Goal: Information Seeking & Learning: Learn about a topic

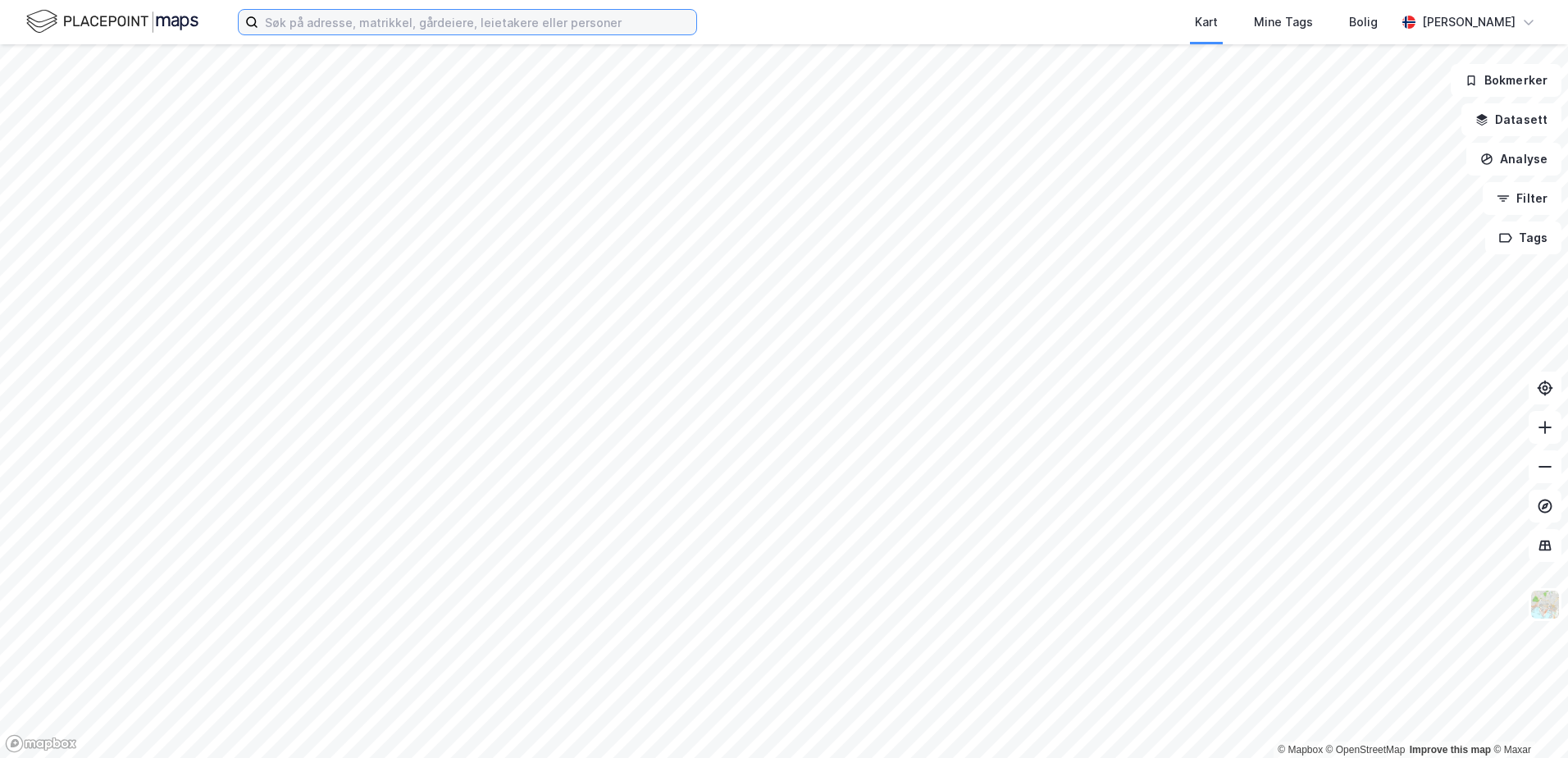
click at [321, 25] on input at bounding box center [477, 22] width 438 height 25
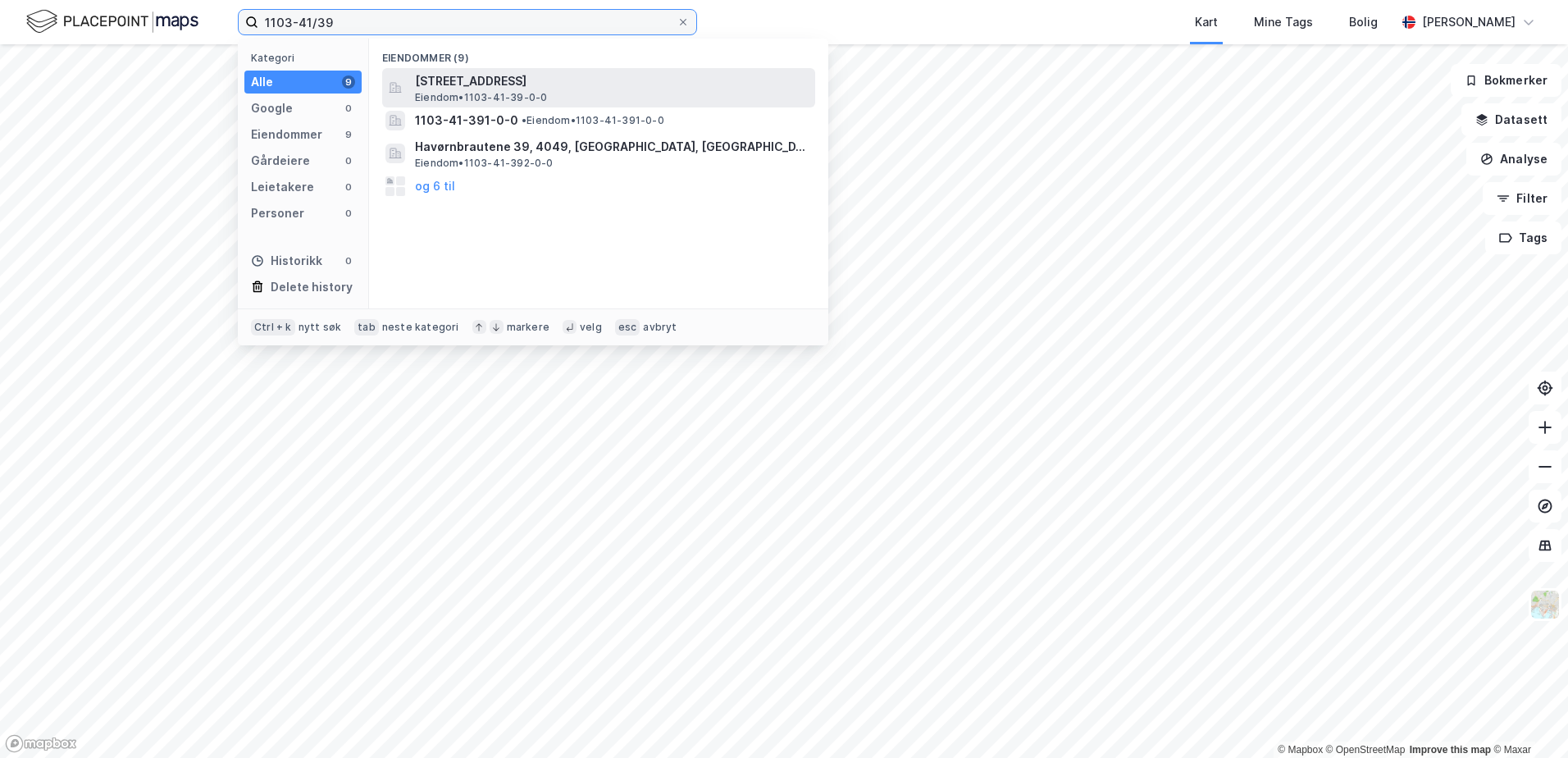
type input "1103-41/39"
click at [497, 89] on span "[STREET_ADDRESS]" at bounding box center [611, 82] width 394 height 20
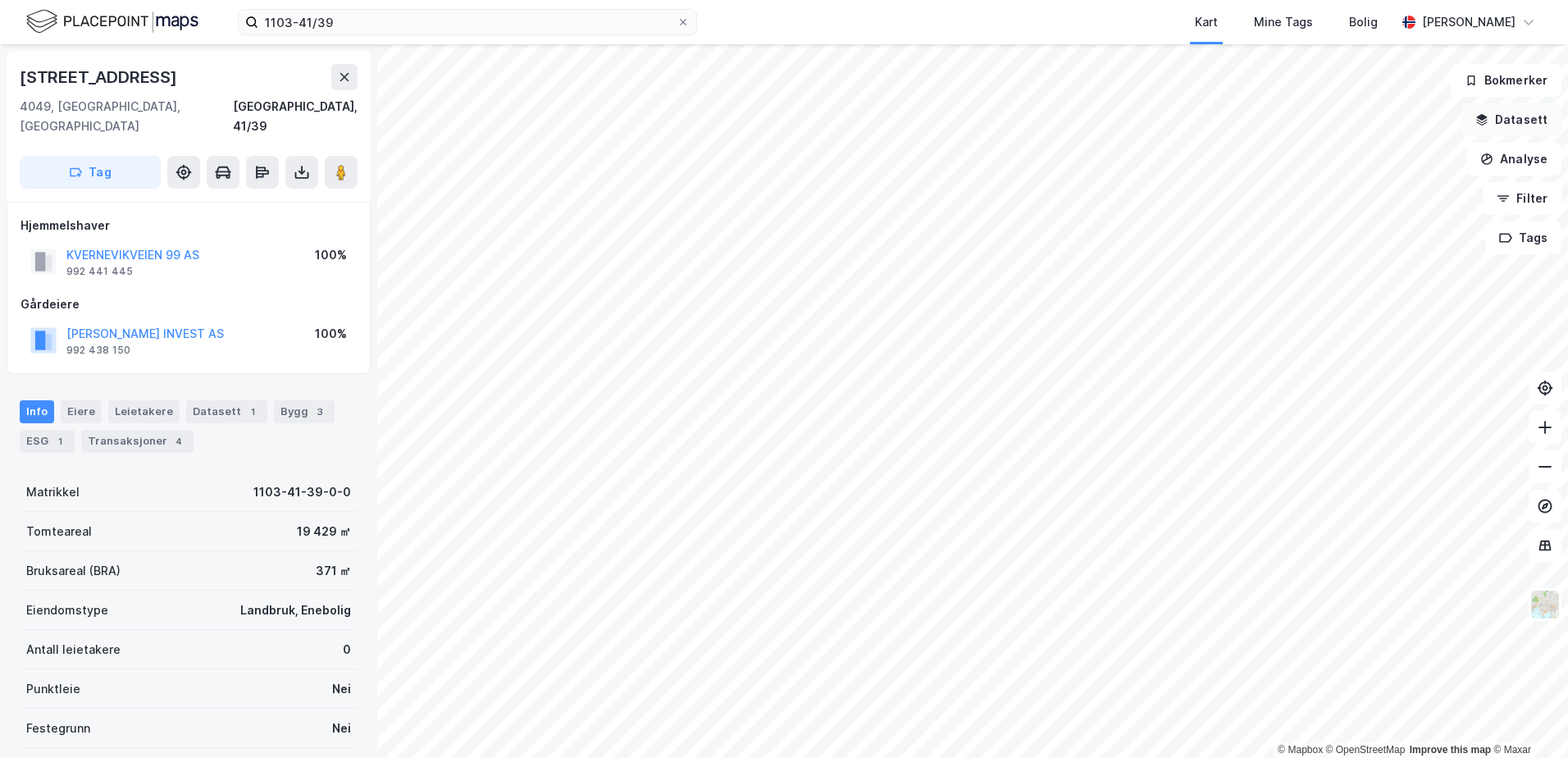
click at [1479, 117] on icon "button" at bounding box center [1481, 119] width 13 height 13
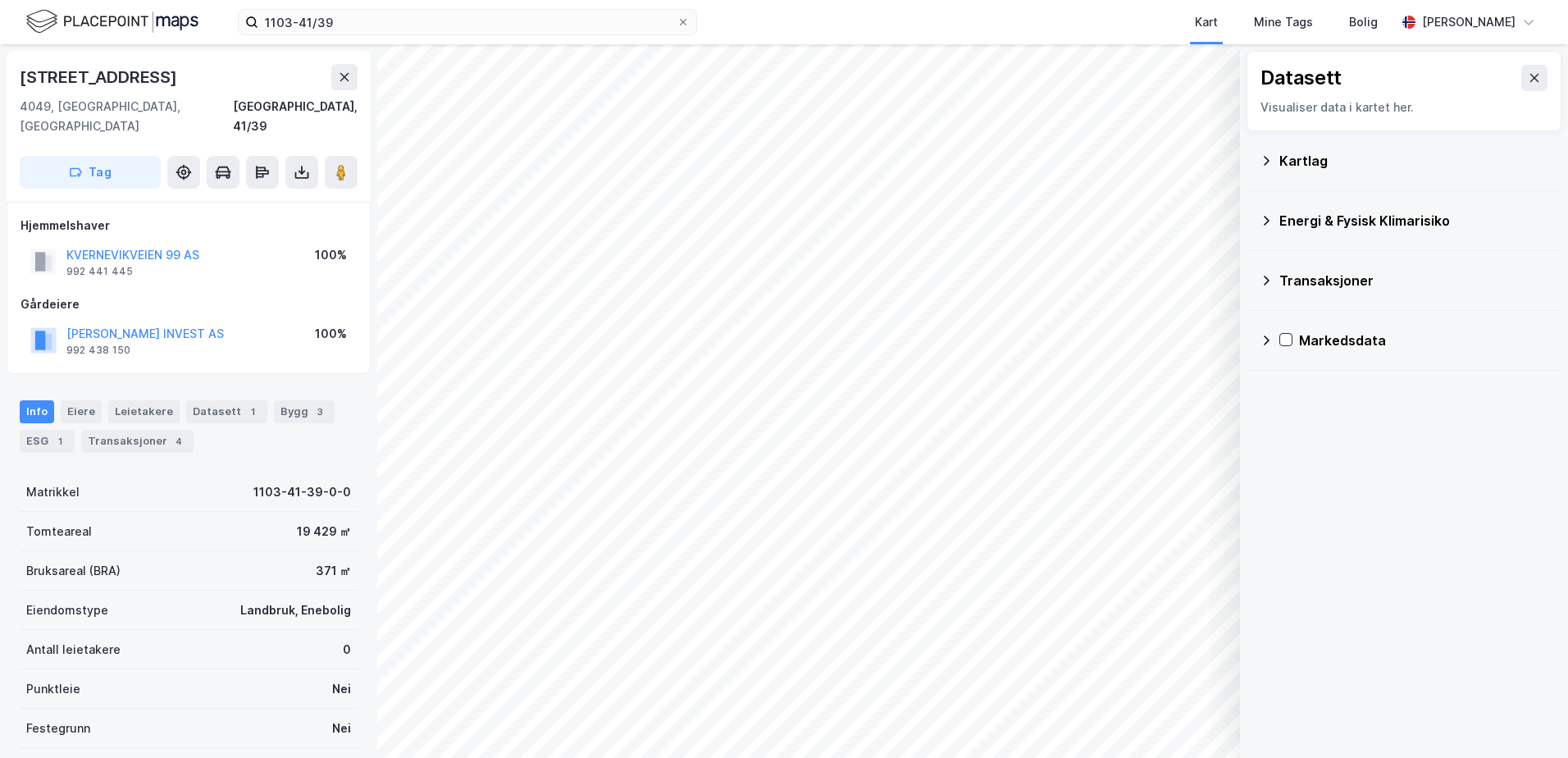
click at [1266, 160] on icon at bounding box center [1266, 161] width 13 height 13
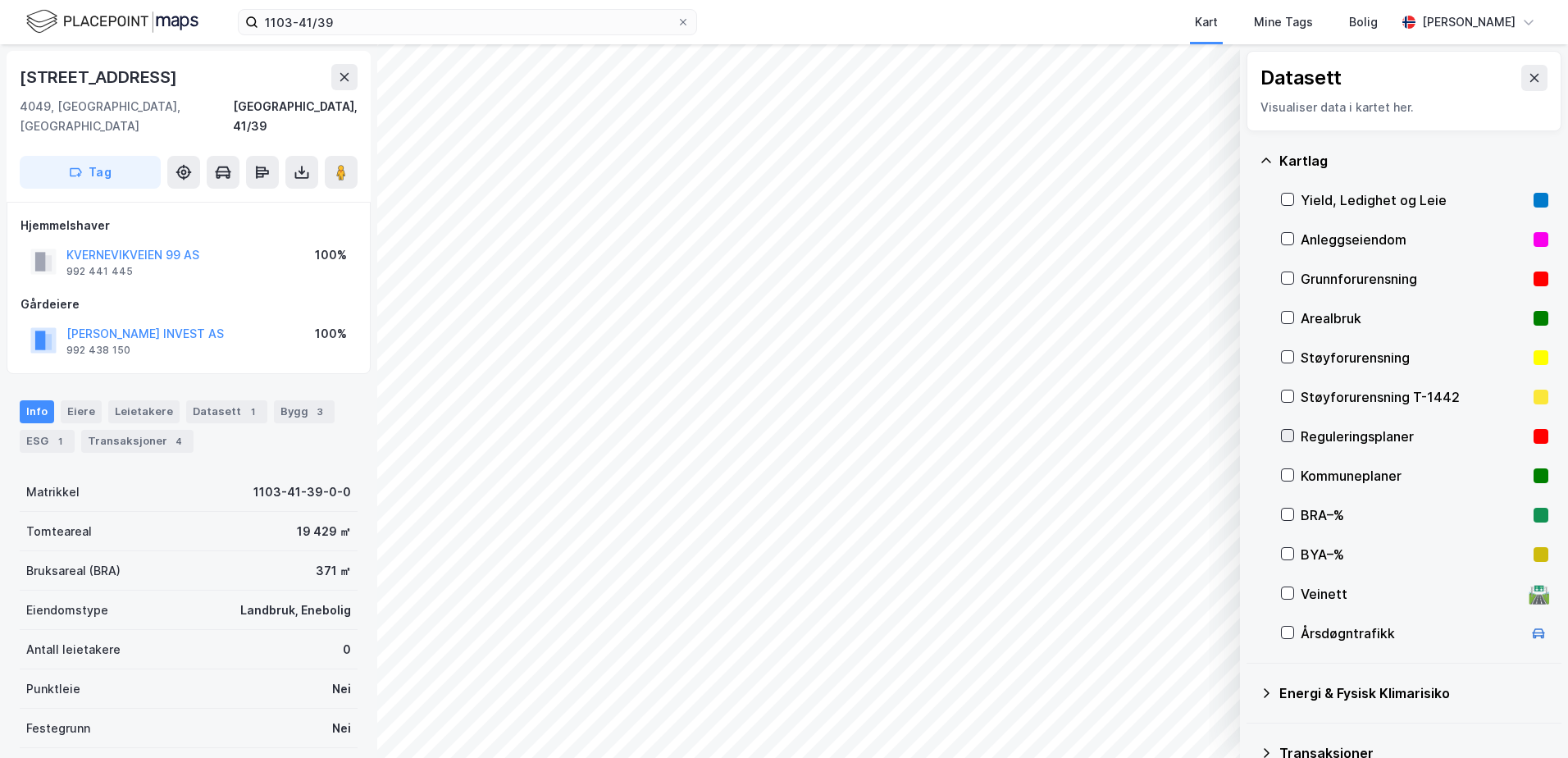
click at [1288, 438] on icon at bounding box center [1288, 436] width 9 height 6
click at [1292, 436] on icon at bounding box center [1288, 436] width 12 height 12
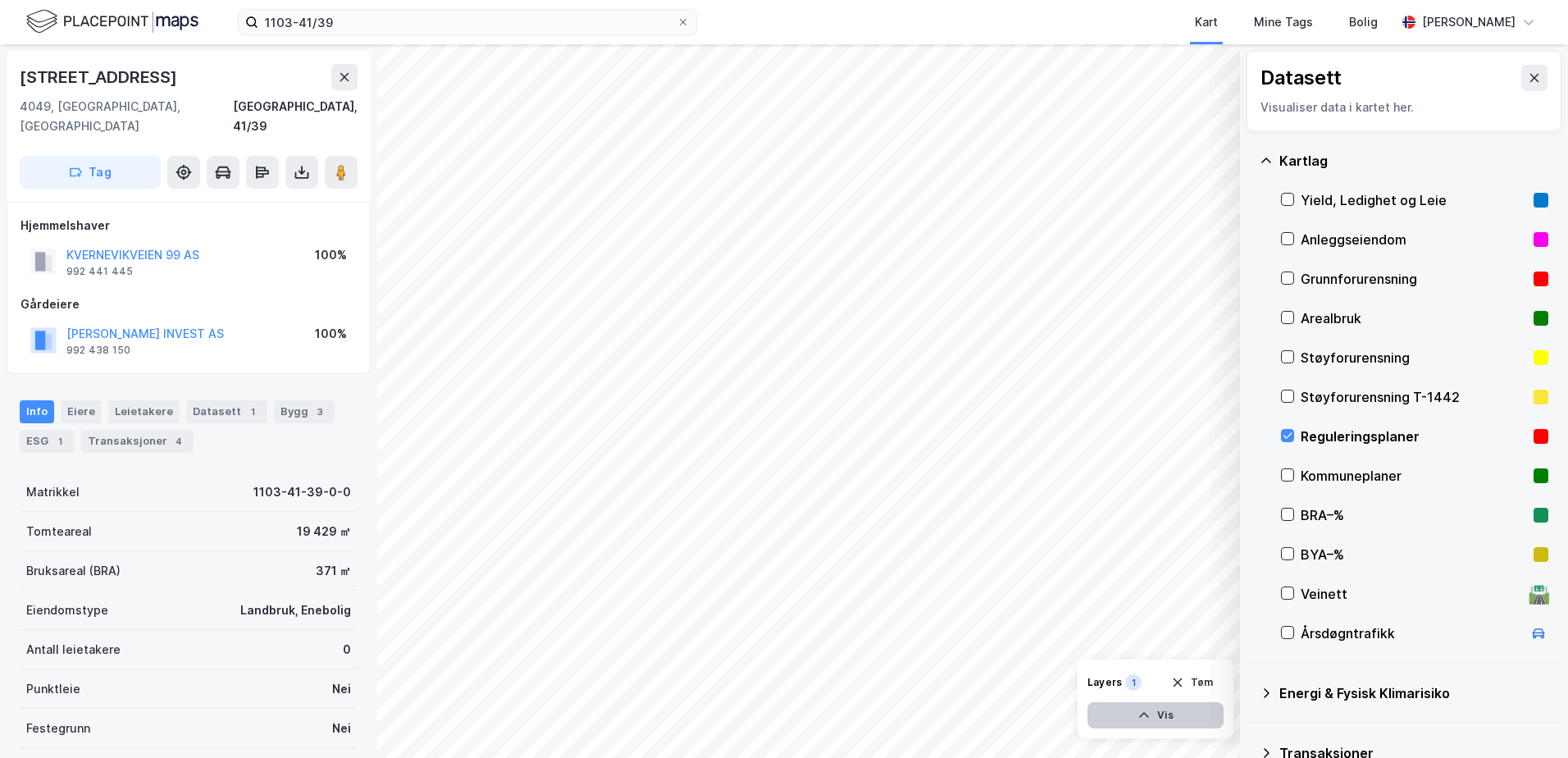
click at [1164, 717] on button "Vis" at bounding box center [1155, 715] width 136 height 26
click at [1061, 672] on div "Dataset" at bounding box center [1079, 672] width 93 height 13
click at [1146, 680] on icon at bounding box center [1148, 678] width 13 height 13
click at [1143, 679] on icon at bounding box center [1148, 678] width 13 height 13
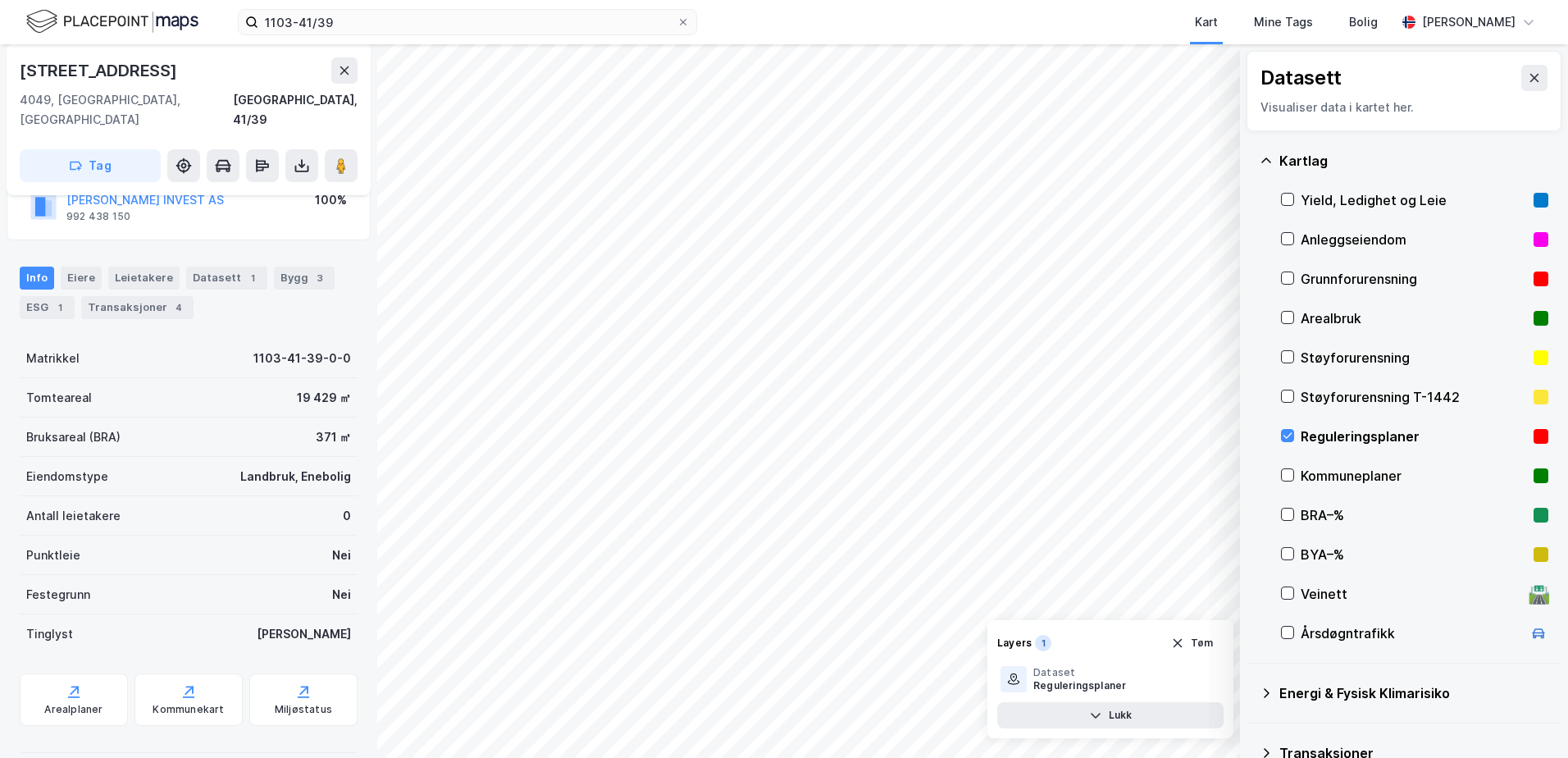
scroll to position [136, 0]
click at [60, 677] on div "Arealplaner" at bounding box center [74, 697] width 109 height 53
